Goal: Task Accomplishment & Management: Manage account settings

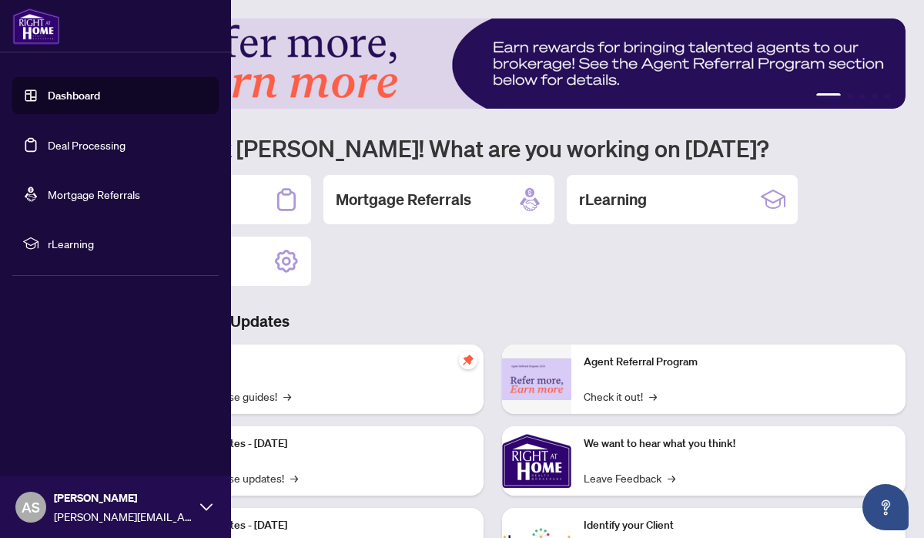
click at [52, 138] on link "Deal Processing" at bounding box center [87, 145] width 78 height 14
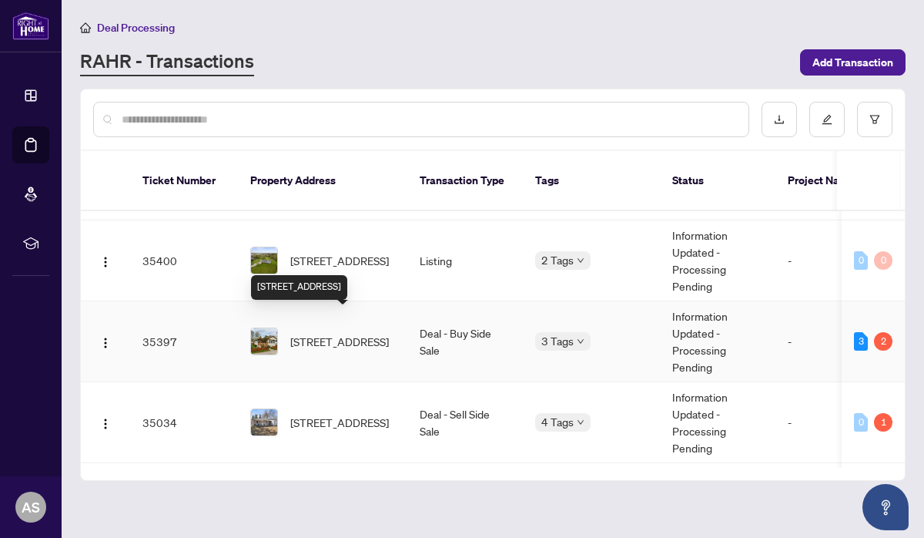
scroll to position [1322, 0]
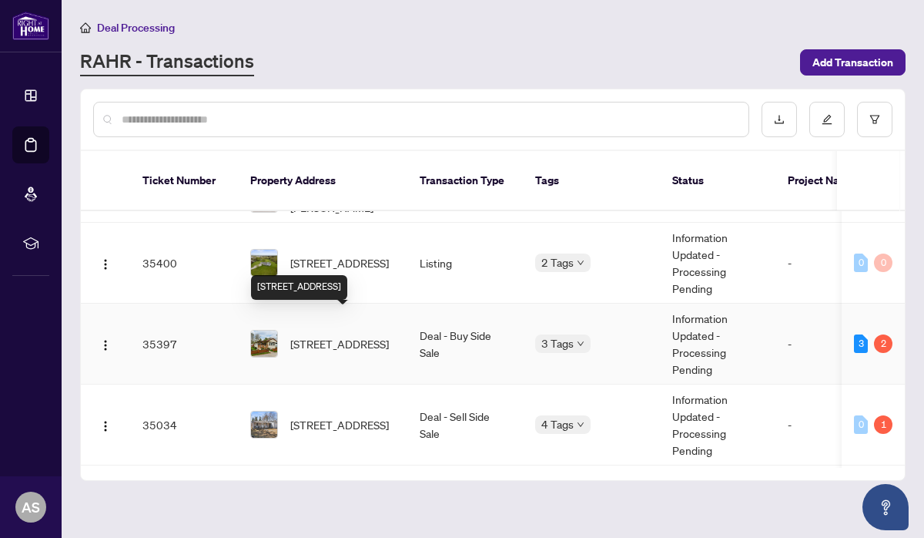
click at [354, 335] on span "[STREET_ADDRESS]" at bounding box center [339, 343] width 99 height 17
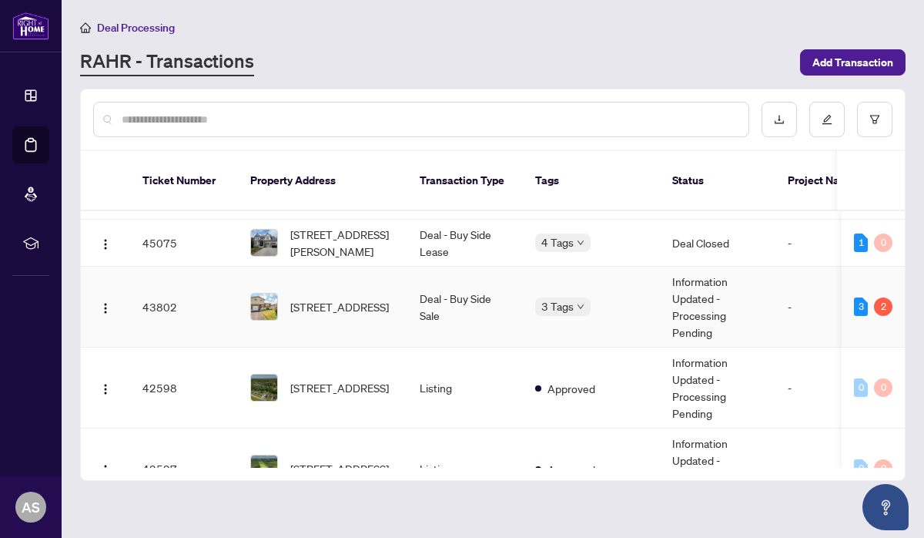
scroll to position [235, 0]
